Goal: Find specific page/section: Find specific page/section

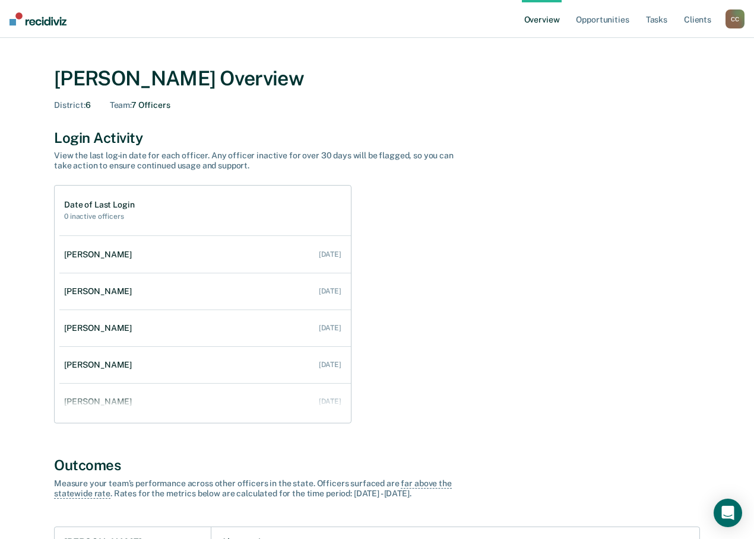
click at [726, 18] on div "C C" at bounding box center [734, 18] width 19 height 19
click at [668, 72] on link "Go to Operations" at bounding box center [687, 77] width 96 height 10
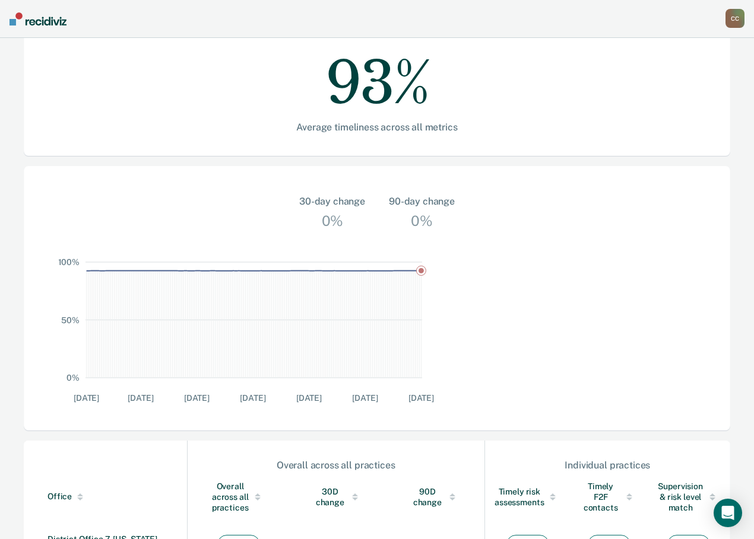
scroll to position [302, 0]
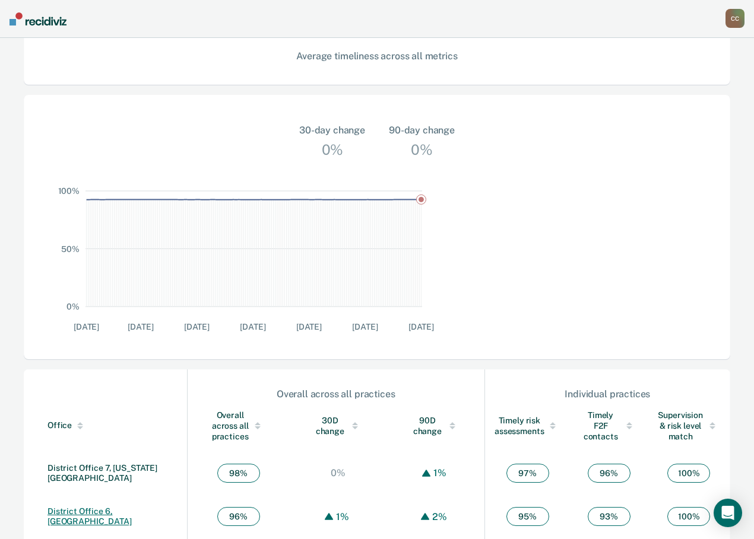
click at [121, 507] on link "District Office 6, [GEOGRAPHIC_DATA]" at bounding box center [89, 517] width 84 height 20
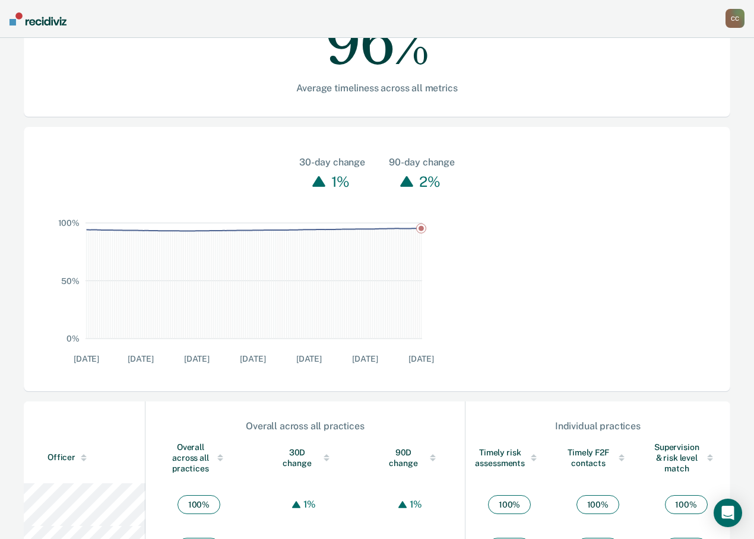
scroll to position [297, 0]
